Goal: Task Accomplishment & Management: Use online tool/utility

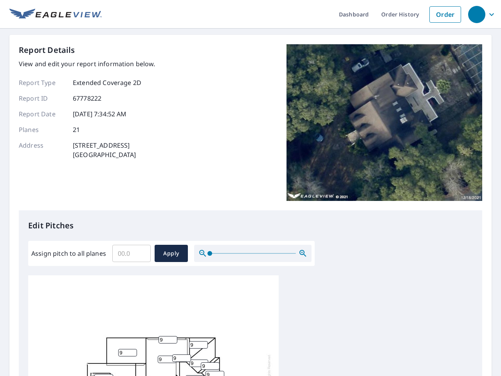
click at [250, 188] on div "Report Details View and edit your report information below. Report Type Extende…" at bounding box center [250, 127] width 463 height 166
click at [476, 14] on div "button" at bounding box center [476, 14] width 17 height 17
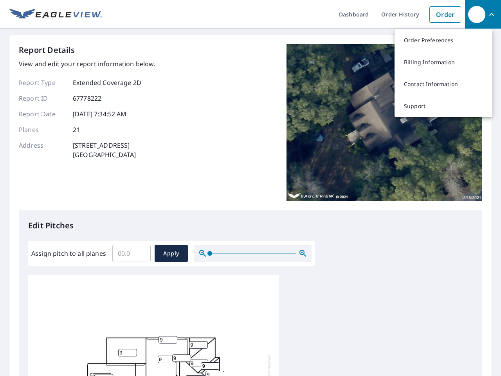
click at [131, 253] on input "Assign pitch to all planes" at bounding box center [131, 253] width 38 height 22
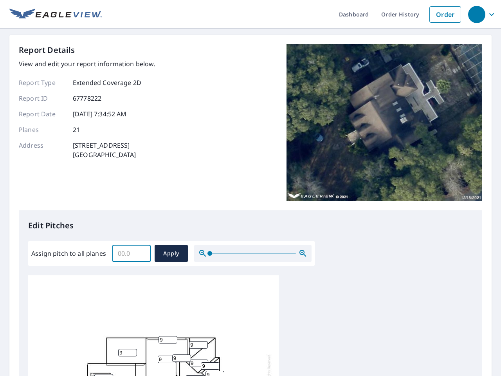
click at [171, 253] on span "Apply" at bounding box center [171, 253] width 21 height 10
click at [303, 253] on icon "button" at bounding box center [302, 252] width 9 height 9
